Goal: Find specific page/section: Find specific page/section

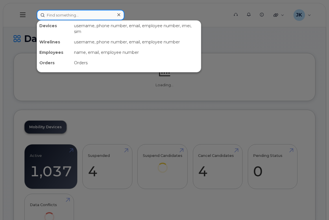
click at [62, 15] on input at bounding box center [81, 15] width 88 height 10
paste input "[PERSON_NAME]"
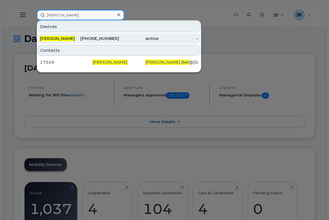
type input "[PERSON_NAME]"
click at [56, 37] on span "[PERSON_NAME]" at bounding box center [57, 38] width 35 height 5
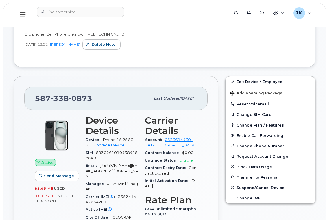
scroll to position [154, 0]
